Goal: Download file/media

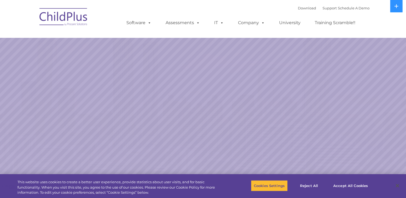
select select "MEDIUM"
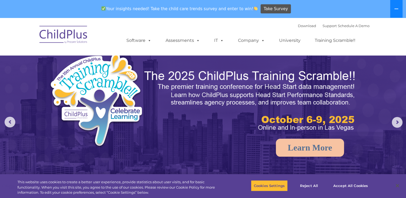
click at [390, 3] on button at bounding box center [396, 9] width 12 height 18
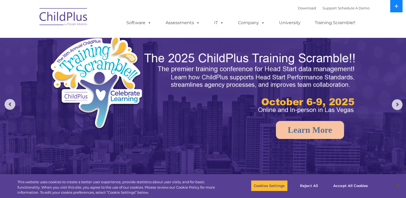
click at [390, 9] on button at bounding box center [396, 6] width 12 height 12
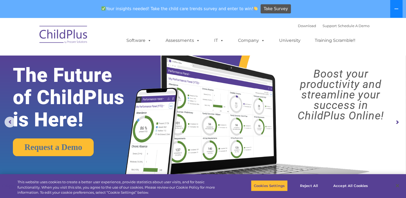
click at [399, 9] on button at bounding box center [396, 9] width 12 height 18
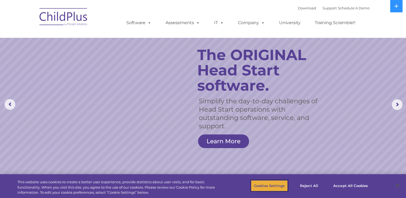
click at [266, 186] on button "Cookies Settings" at bounding box center [269, 185] width 37 height 11
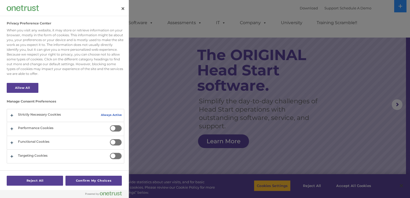
click at [268, 185] on div at bounding box center [205, 99] width 410 height 198
click at [123, 7] on button "Close" at bounding box center [123, 9] width 12 height 12
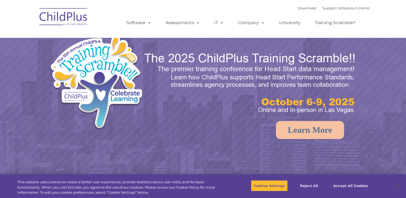
select select "MEDIUM"
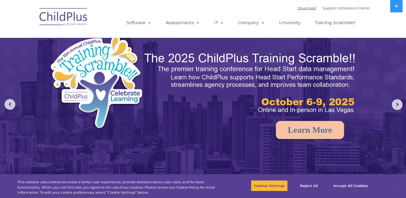
click at [299, 7] on link "Download" at bounding box center [307, 8] width 18 height 4
